Goal: Check status: Check status

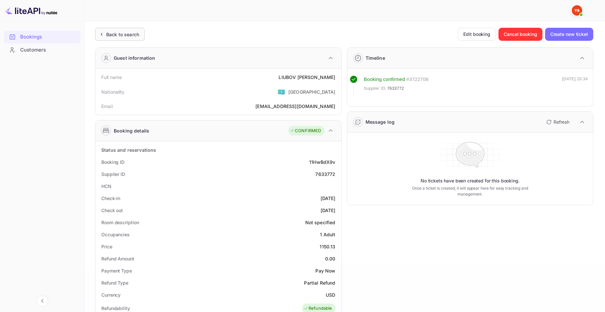
click at [118, 40] on div "Back to search" at bounding box center [120, 34] width 50 height 13
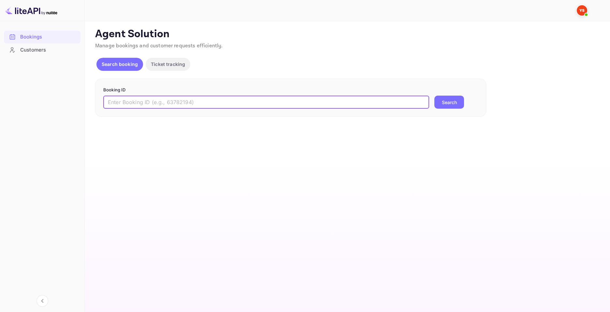
click at [242, 95] on input "text" at bounding box center [266, 101] width 326 height 13
paste input "9283746"
type input "9283746"
click at [445, 103] on button "Search" at bounding box center [449, 101] width 30 height 13
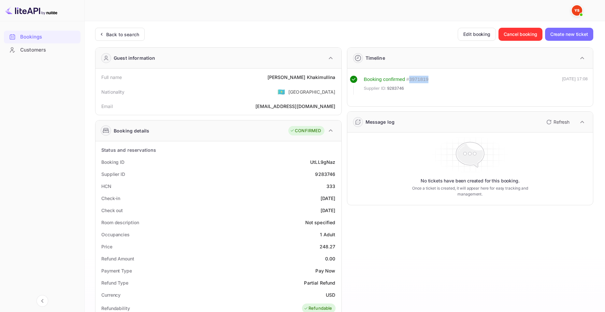
drag, startPoint x: 443, startPoint y: 79, endPoint x: 408, endPoint y: 80, distance: 35.2
click at [408, 80] on div "Booking confirmed # 3971819 Supplier ID: 9283746 [DATE] 17:08" at bounding box center [469, 85] width 238 height 19
copy div "3971819"
